Goal: Task Accomplishment & Management: Use online tool/utility

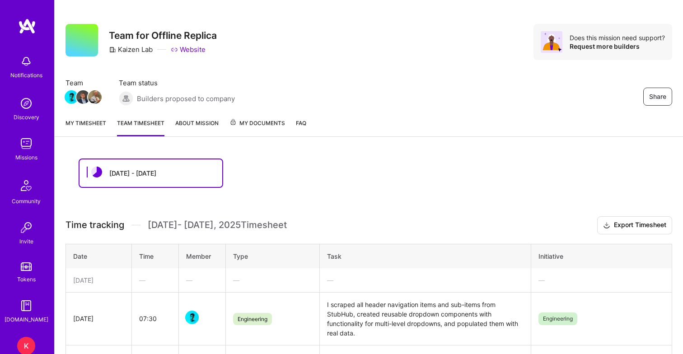
scroll to position [7, 0]
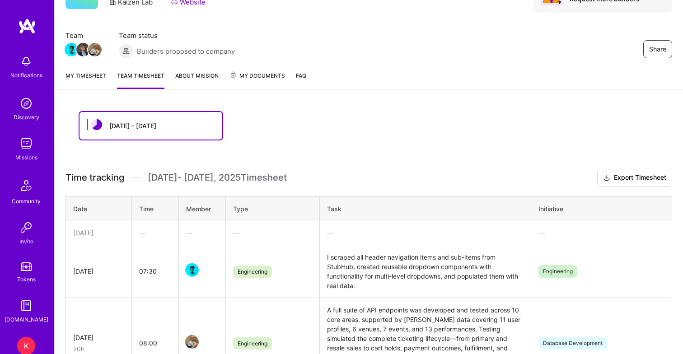
scroll to position [41, 0]
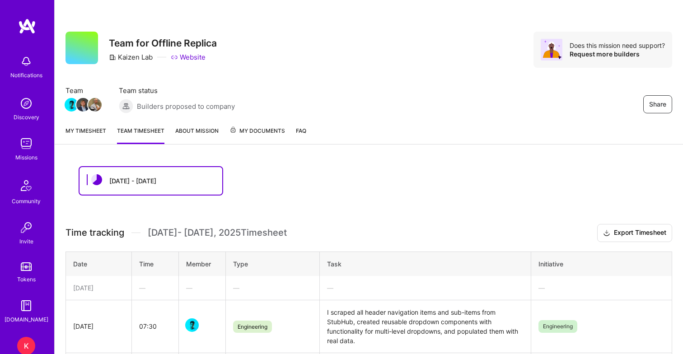
click at [79, 120] on div "My timesheet Team timesheet About Mission My Documents FAQ" at bounding box center [369, 132] width 628 height 26
click at [79, 131] on link "My timesheet" at bounding box center [85, 135] width 41 height 18
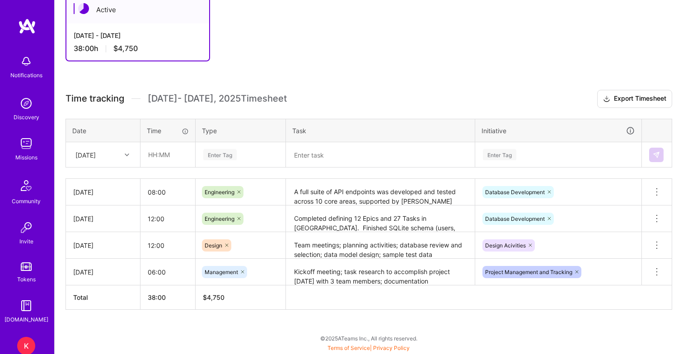
scroll to position [171, 0]
click at [164, 156] on input "text" at bounding box center [168, 155] width 54 height 24
type input "06:00"
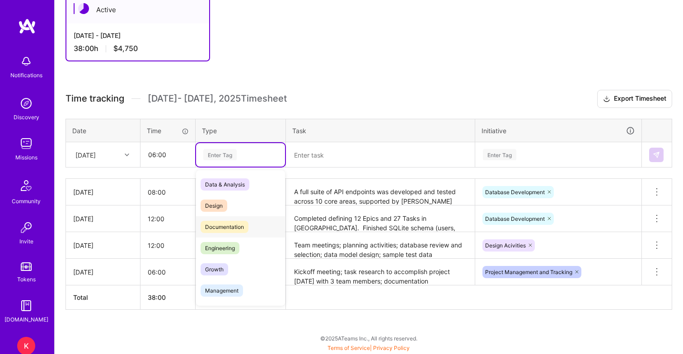
click at [229, 223] on span "Documentation" at bounding box center [225, 227] width 48 height 12
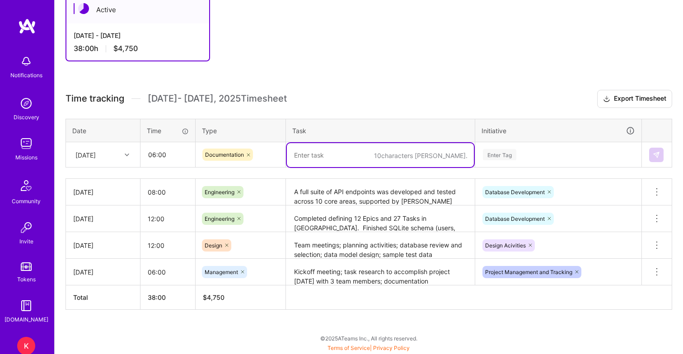
click at [312, 155] on textarea at bounding box center [380, 155] width 187 height 24
paste textarea "Worked on MVP scope and Non-Functional Requirements documents."
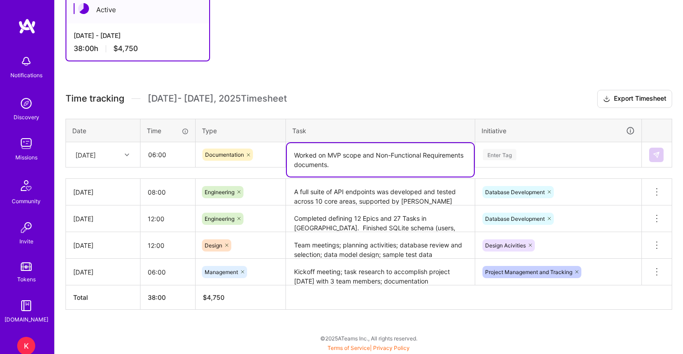
type textarea "Worked on MVP scope and Non-Functional Requirements documents."
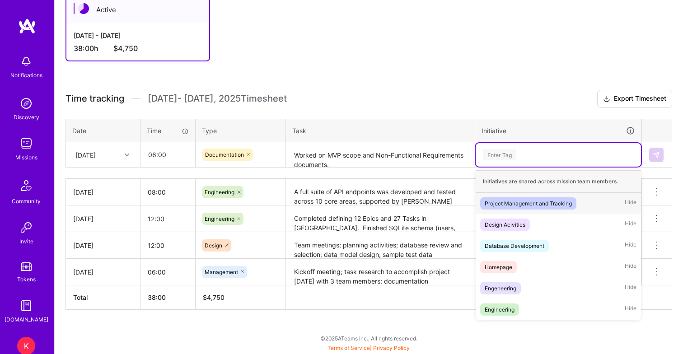
click at [505, 159] on div "Enter Tag" at bounding box center [499, 155] width 33 height 14
click at [510, 227] on div "Design Acivities" at bounding box center [505, 224] width 41 height 9
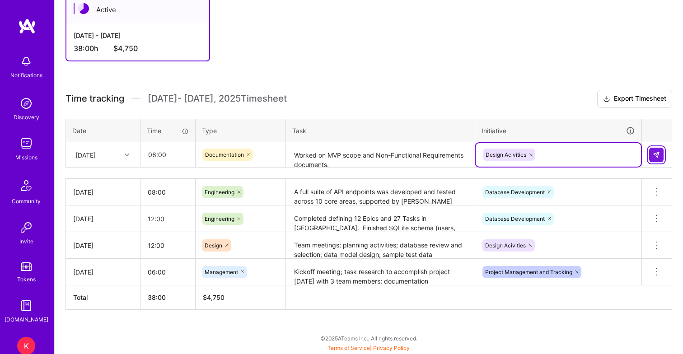
click at [656, 156] on img at bounding box center [656, 154] width 7 height 7
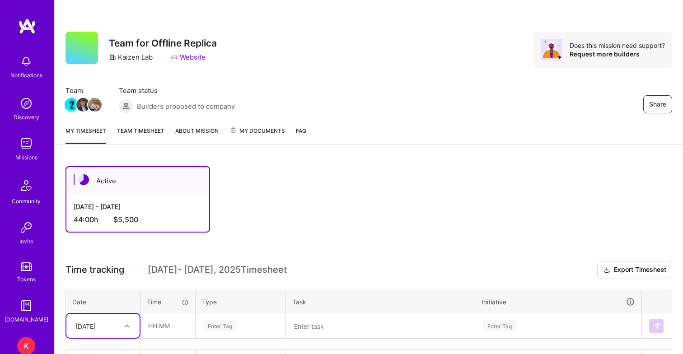
scroll to position [0, 0]
click at [147, 134] on link "Team timesheet" at bounding box center [140, 135] width 47 height 18
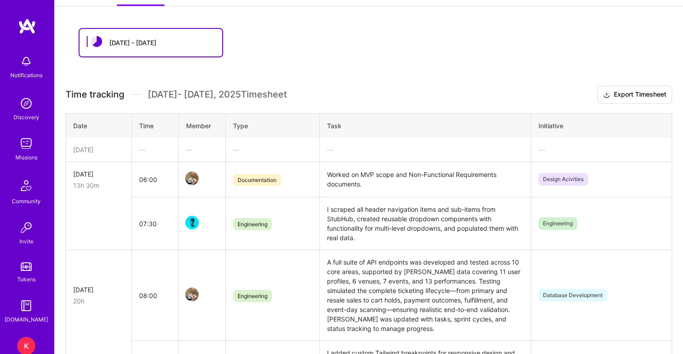
scroll to position [165, 0]
